Goal: Use online tool/utility: Utilize a website feature to perform a specific function

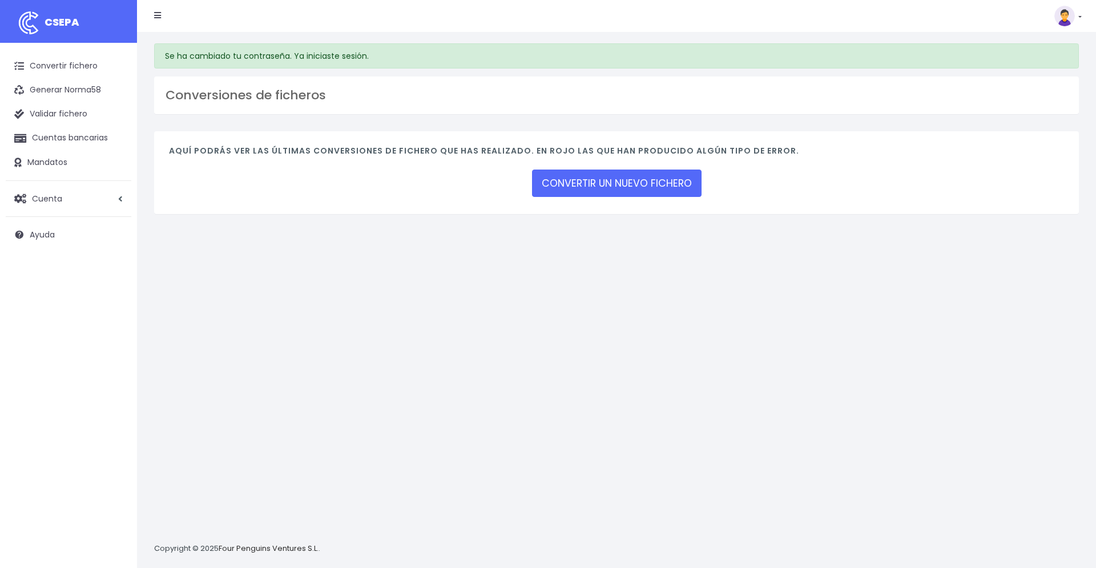
click at [154, 17] on li at bounding box center [158, 16] width 24 height 23
click at [155, 17] on icon at bounding box center [157, 15] width 7 height 8
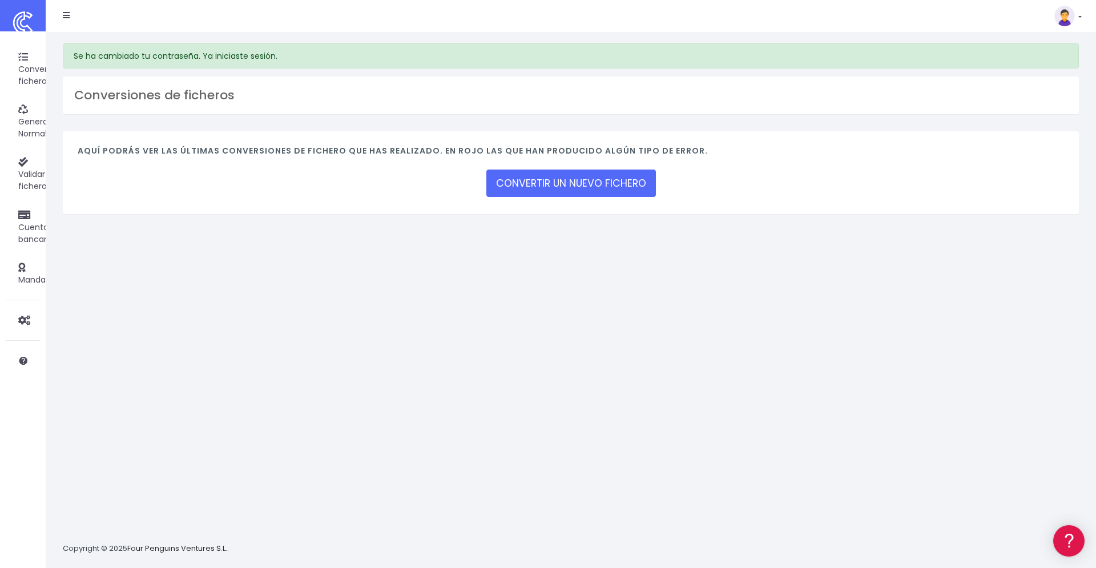
click at [66, 16] on icon at bounding box center [66, 15] width 7 height 8
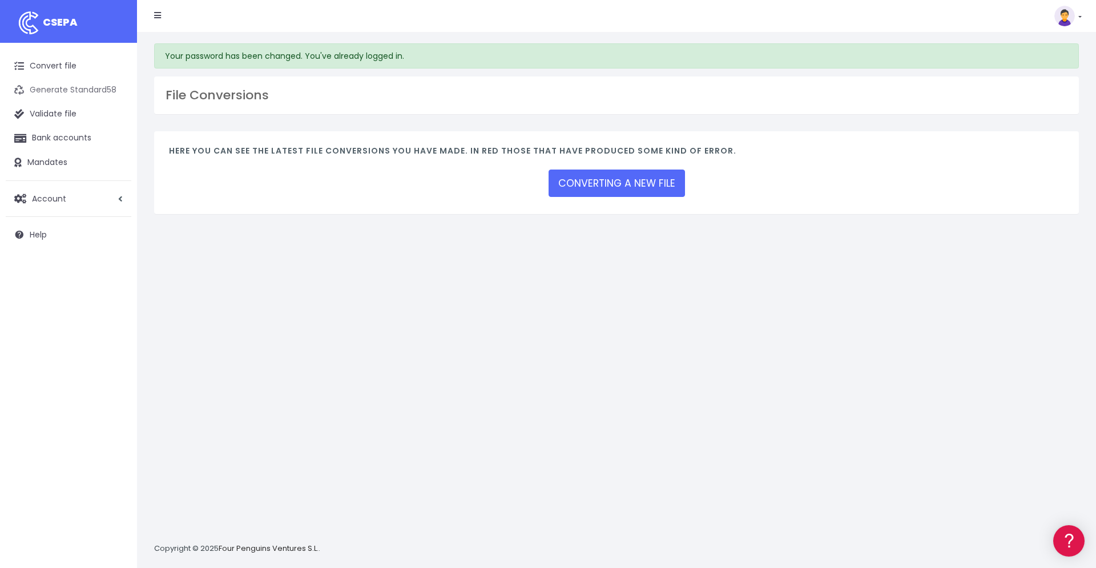
click at [57, 86] on link "Generate Standard58" at bounding box center [69, 90] width 126 height 24
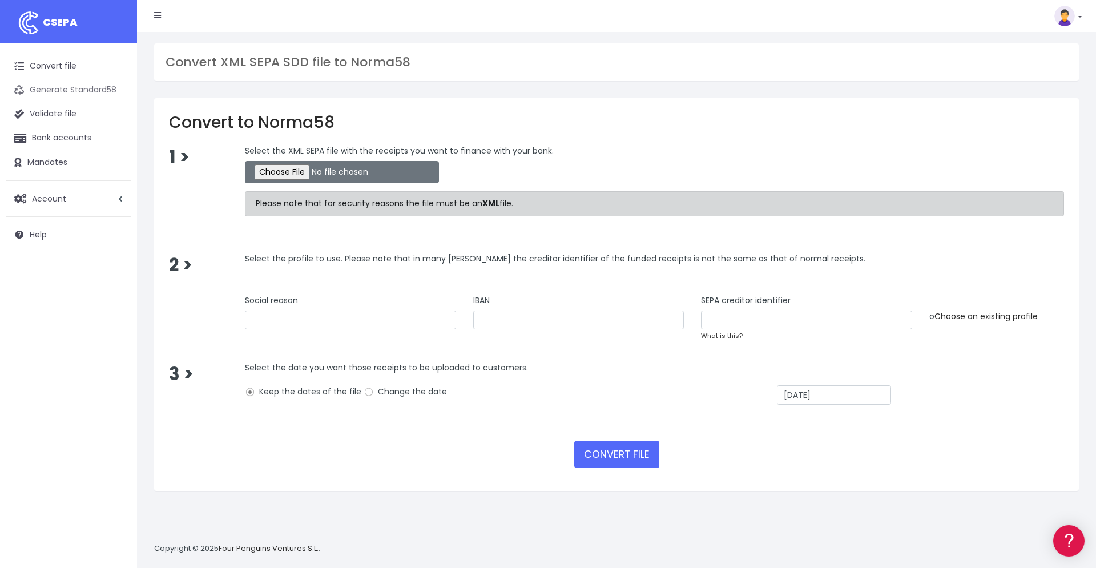
click at [61, 92] on link "Generate Standard58" at bounding box center [69, 90] width 126 height 24
click at [108, 200] on link "Account" at bounding box center [69, 199] width 126 height 24
click at [42, 228] on link "Profiles" at bounding box center [74, 226] width 113 height 21
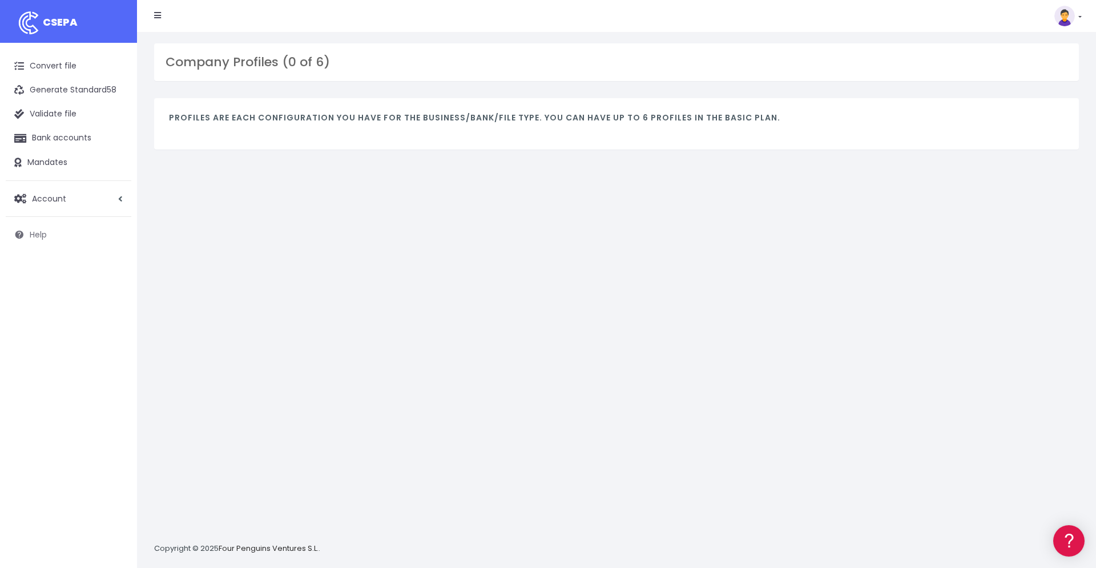
click at [30, 236] on span "Help" at bounding box center [38, 234] width 17 height 11
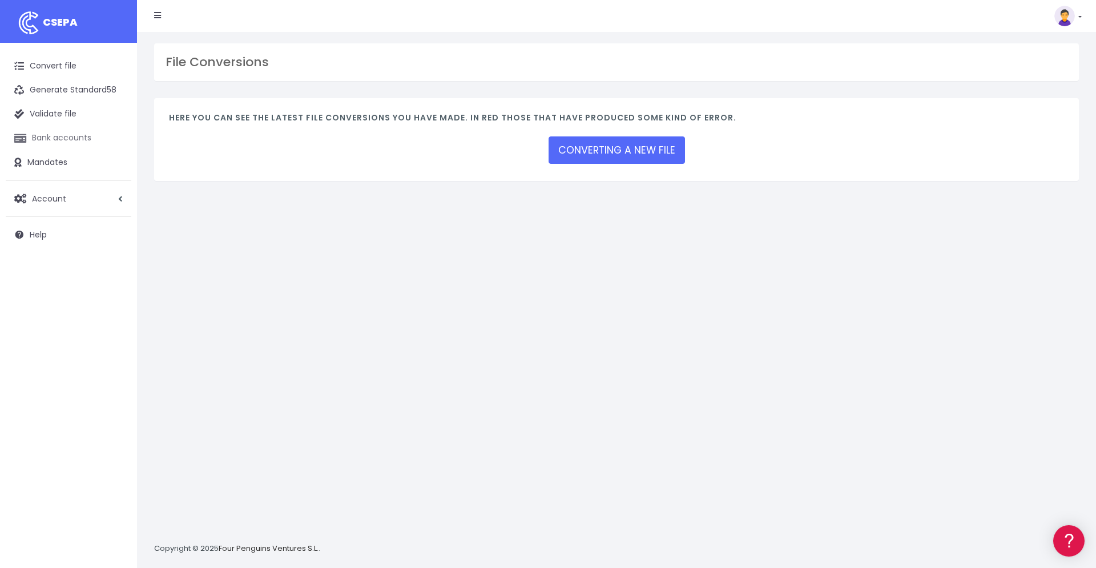
click at [58, 138] on link "Bank accounts" at bounding box center [69, 138] width 126 height 24
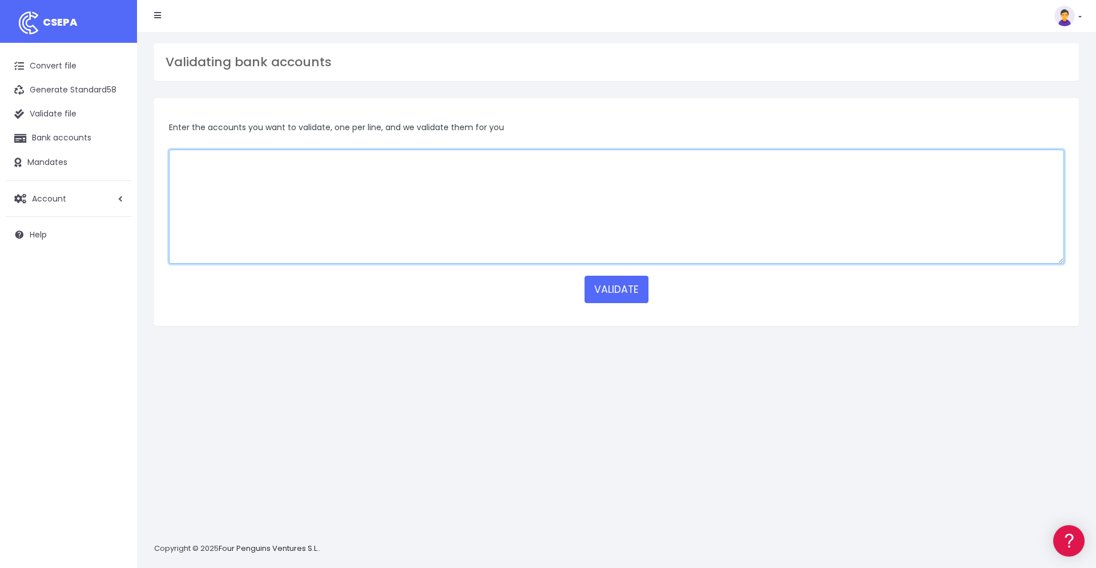
click at [411, 184] on textarea at bounding box center [616, 207] width 895 height 114
type textarea "834696489020844"
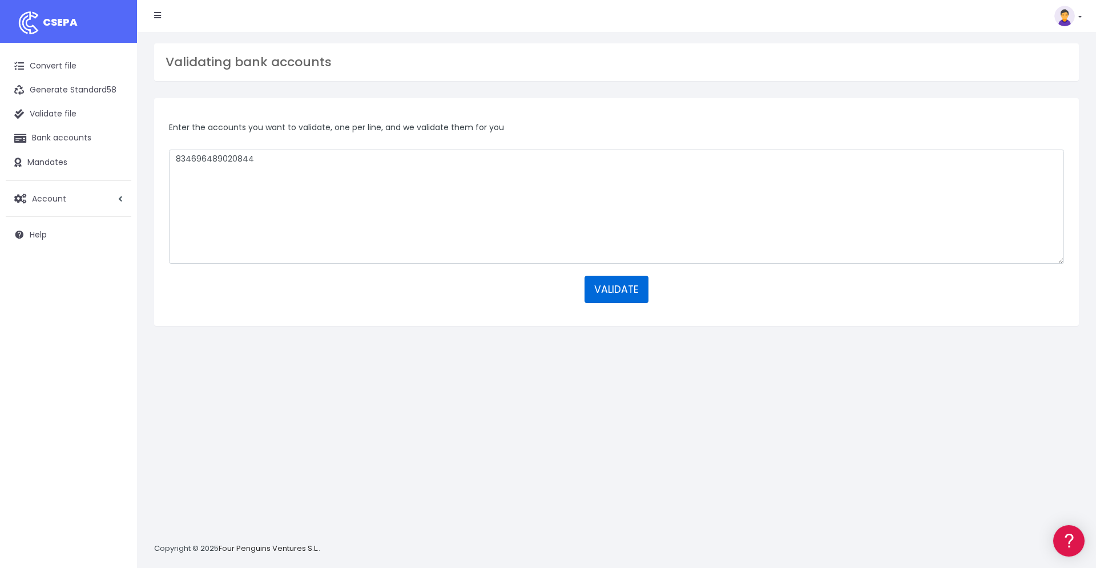
click at [612, 293] on button "VALIDATE" at bounding box center [617, 289] width 64 height 27
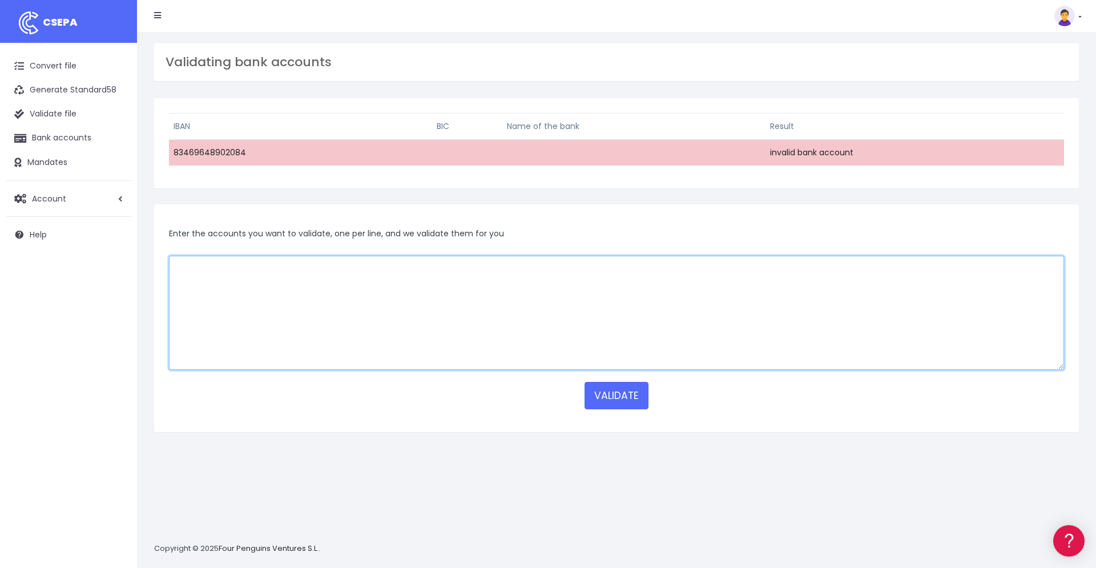
click at [383, 268] on textarea at bounding box center [616, 313] width 895 height 114
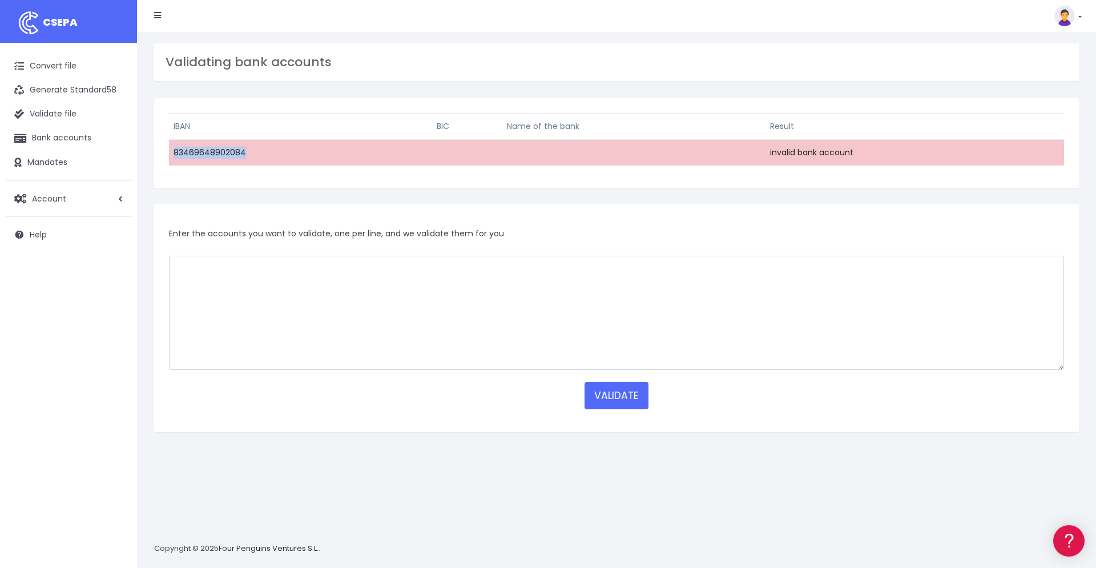
drag, startPoint x: 258, startPoint y: 154, endPoint x: 190, endPoint y: 155, distance: 67.4
click at [168, 147] on div "IBAN BIC Name of the bank Result 83469648902084 invalid bank account" at bounding box center [616, 143] width 925 height 90
copy td "83469648902084"
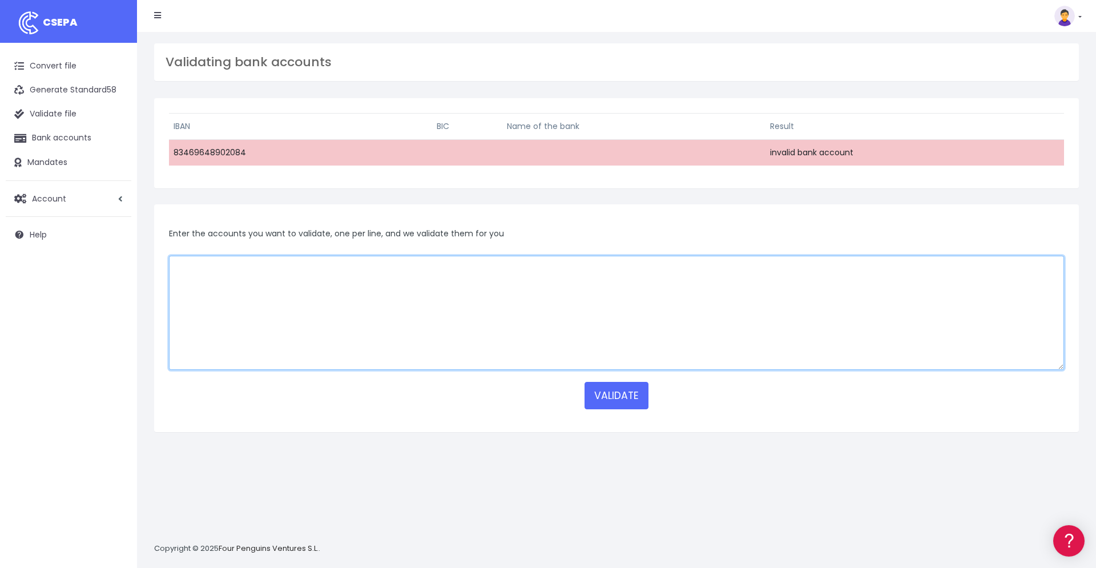
click at [186, 275] on textarea at bounding box center [616, 313] width 895 height 114
paste textarea "83469648902084"
type textarea "83469648902084"
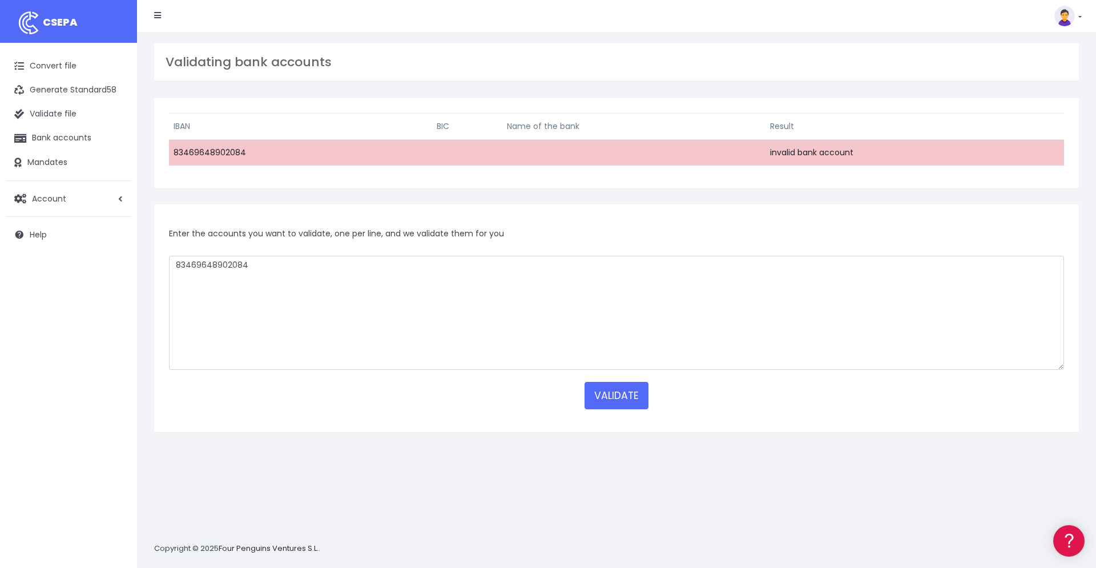
click at [440, 150] on td at bounding box center [467, 153] width 70 height 26
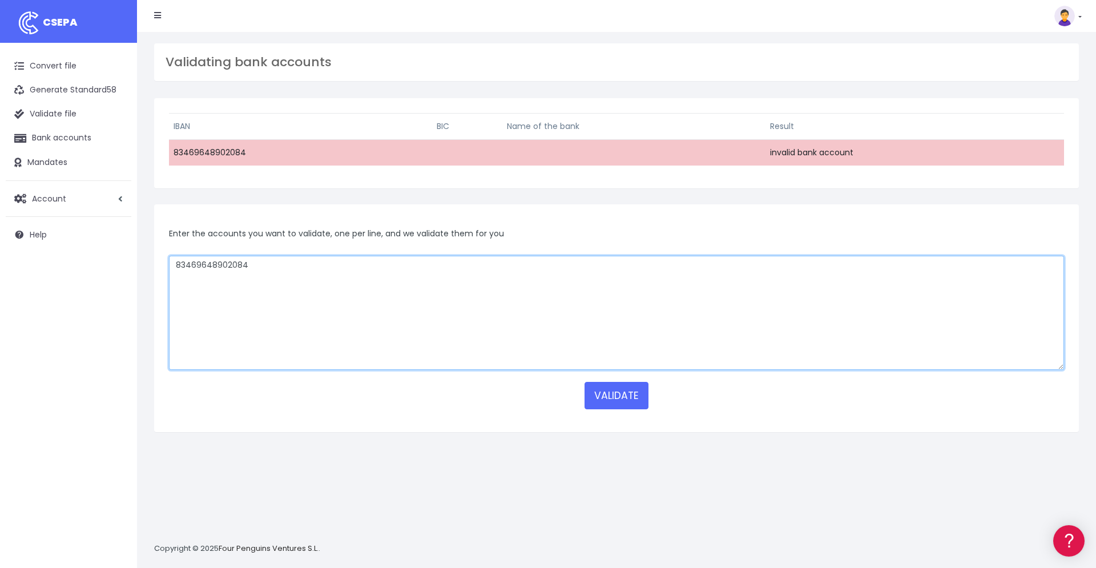
click at [292, 266] on textarea "83469648902084" at bounding box center [616, 313] width 895 height 114
click at [270, 267] on textarea "83469648902084" at bounding box center [616, 313] width 895 height 114
type textarea "83469648902084 wpacau2sxxx Westpac"
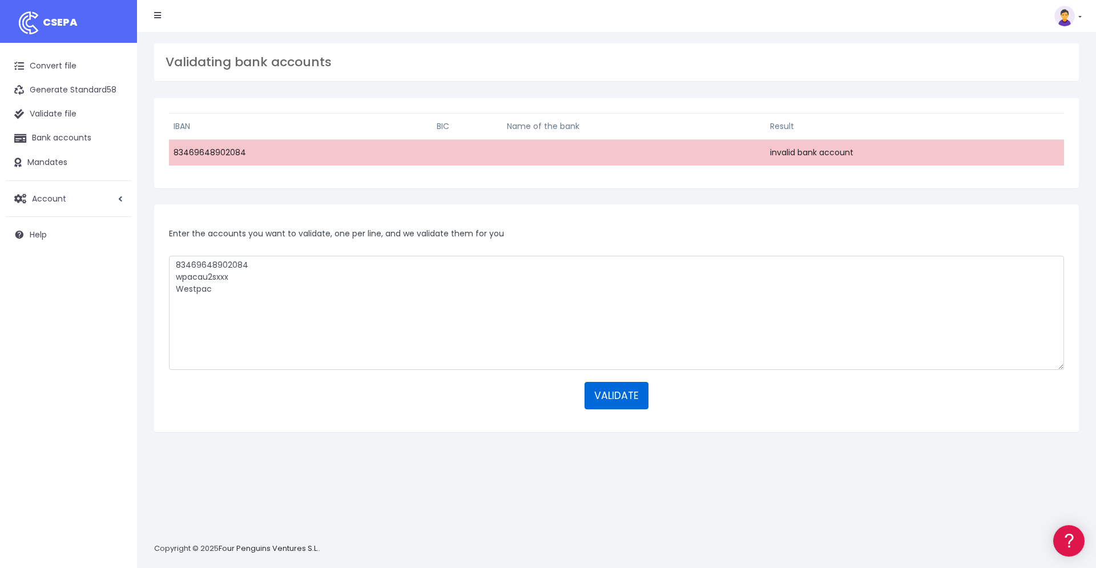
click at [614, 395] on button "VALIDATE" at bounding box center [617, 395] width 64 height 27
